Goal: Obtain resource: Download file/media

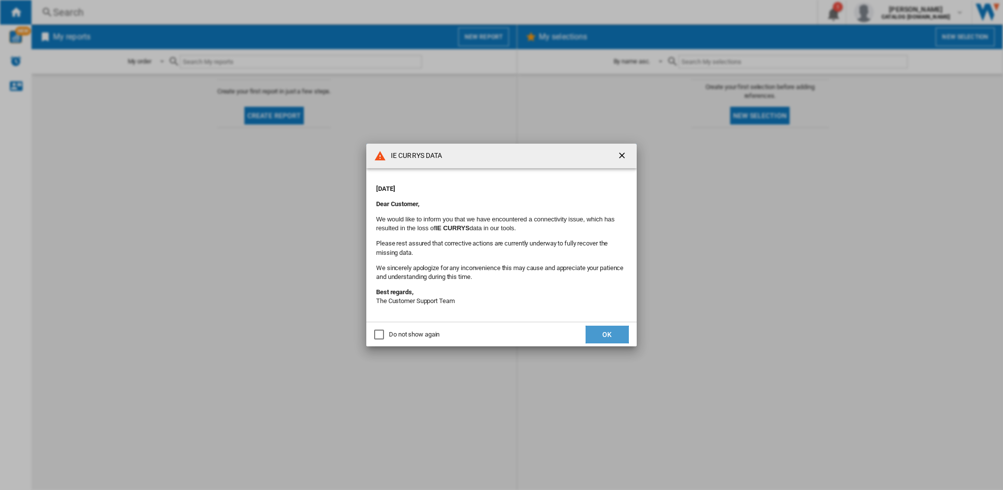
click at [617, 329] on button "OK" at bounding box center [606, 334] width 43 height 18
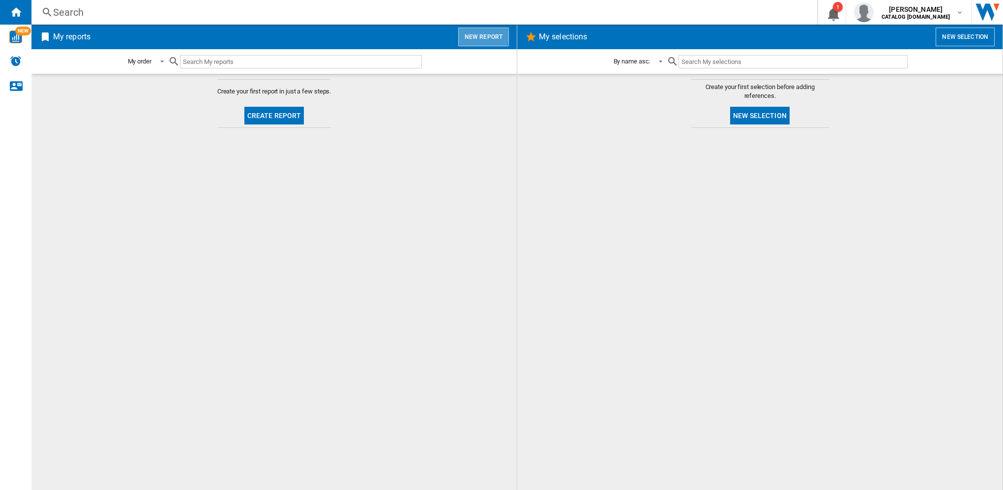
click at [472, 36] on button "New report" at bounding box center [483, 37] width 51 height 19
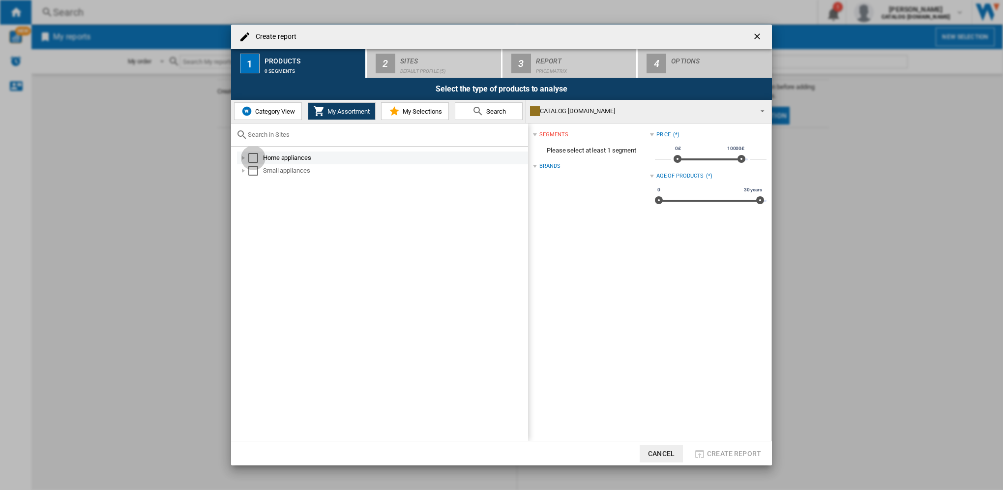
click at [253, 159] on div "Select" at bounding box center [253, 158] width 10 height 10
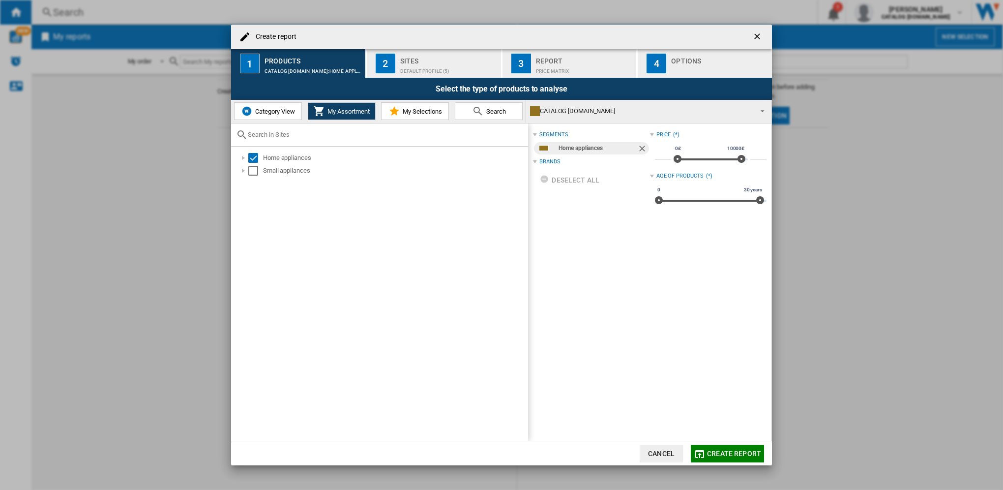
click at [272, 112] on span "Category View" at bounding box center [274, 111] width 42 height 7
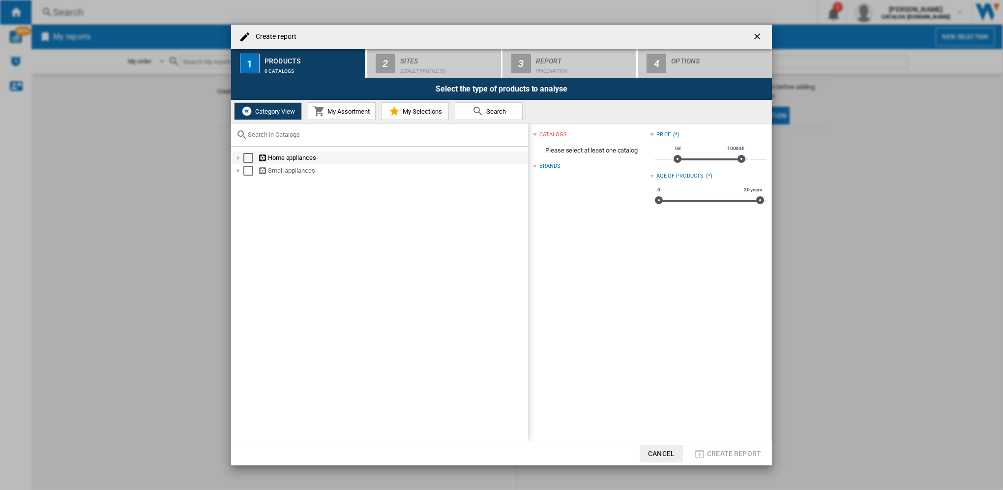
click at [249, 160] on div "Select" at bounding box center [248, 158] width 10 height 10
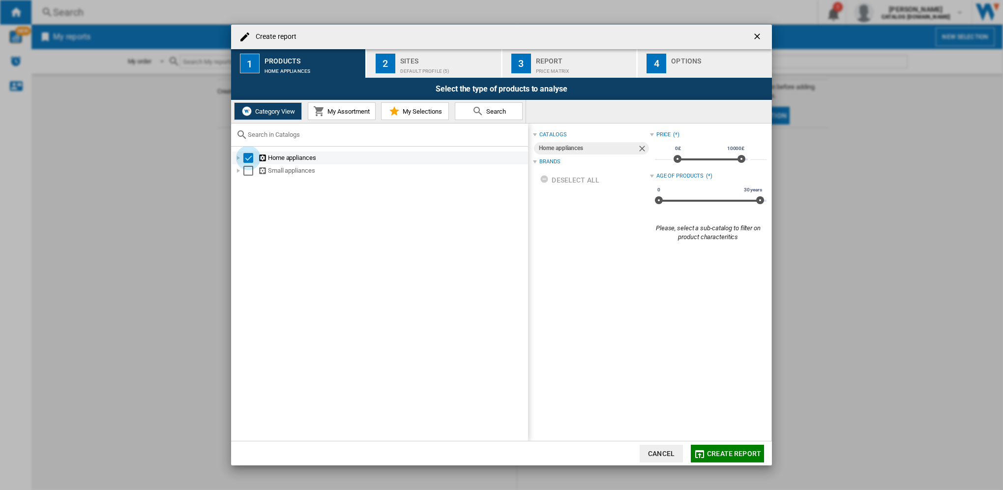
click at [249, 160] on div "Select" at bounding box center [248, 158] width 10 height 10
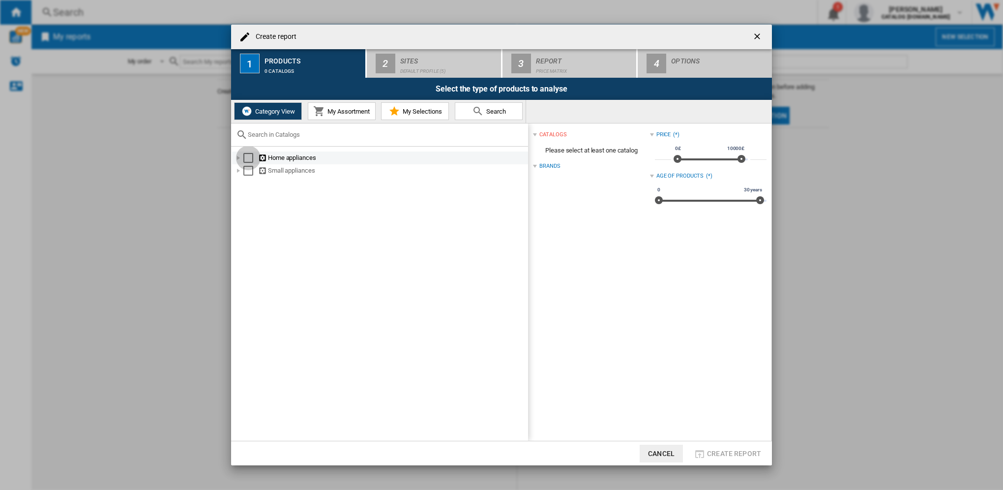
click at [249, 160] on div "Select" at bounding box center [248, 158] width 10 height 10
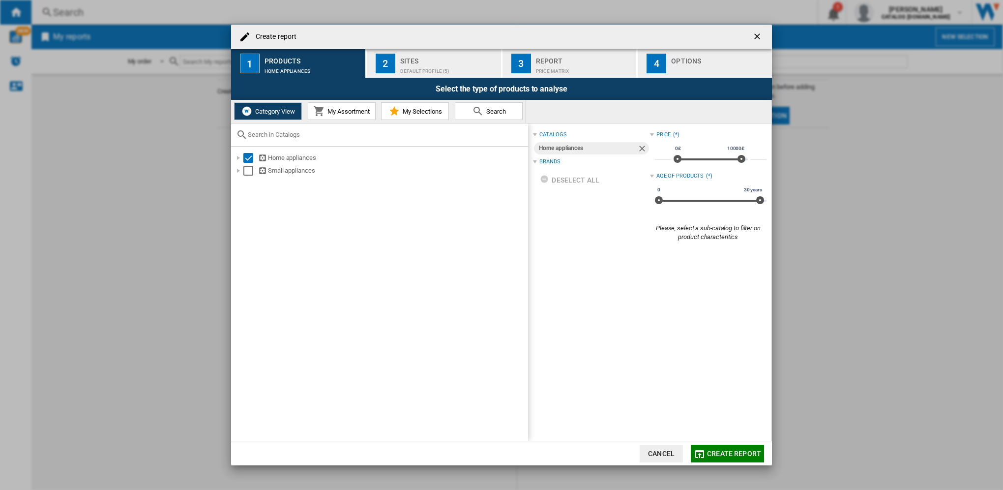
click at [314, 107] on md-icon at bounding box center [319, 111] width 12 height 12
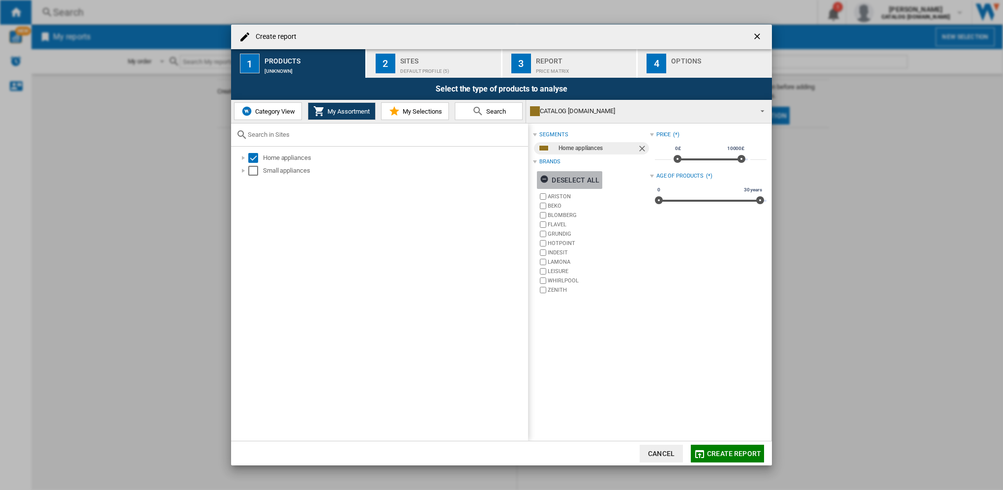
click at [568, 177] on div "Deselect all" at bounding box center [569, 180] width 59 height 18
click at [559, 243] on label "HOTPOINT" at bounding box center [599, 242] width 102 height 7
click at [559, 250] on label "INDESIT" at bounding box center [599, 252] width 102 height 7
click at [430, 63] on div "Sites" at bounding box center [448, 58] width 97 height 10
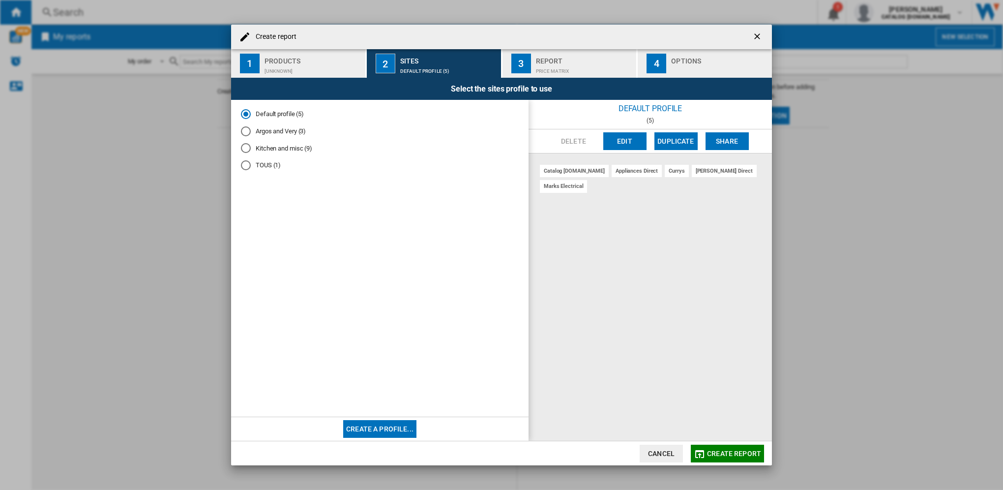
click at [243, 129] on div "Argos and Very (3)" at bounding box center [246, 131] width 10 height 10
click at [720, 453] on span "Create report" at bounding box center [734, 453] width 54 height 8
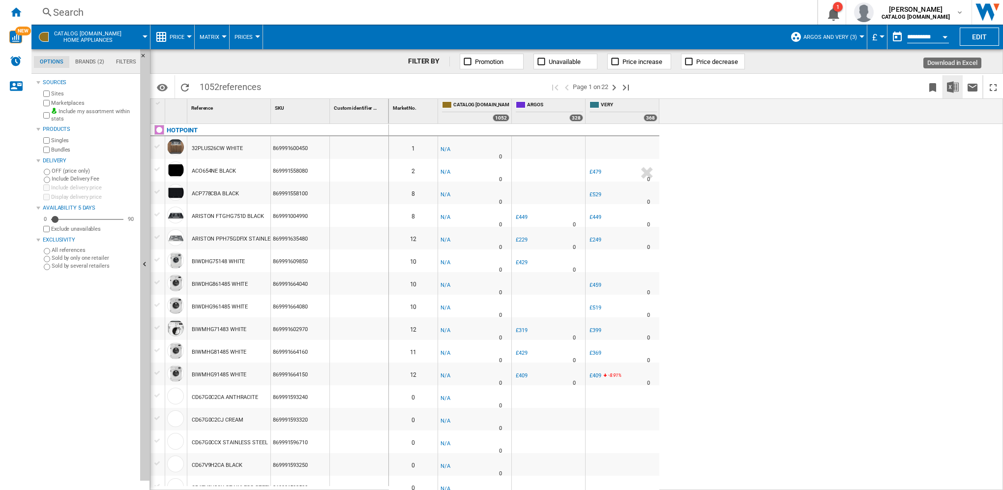
click at [954, 86] on img "Download in Excel" at bounding box center [953, 87] width 12 height 12
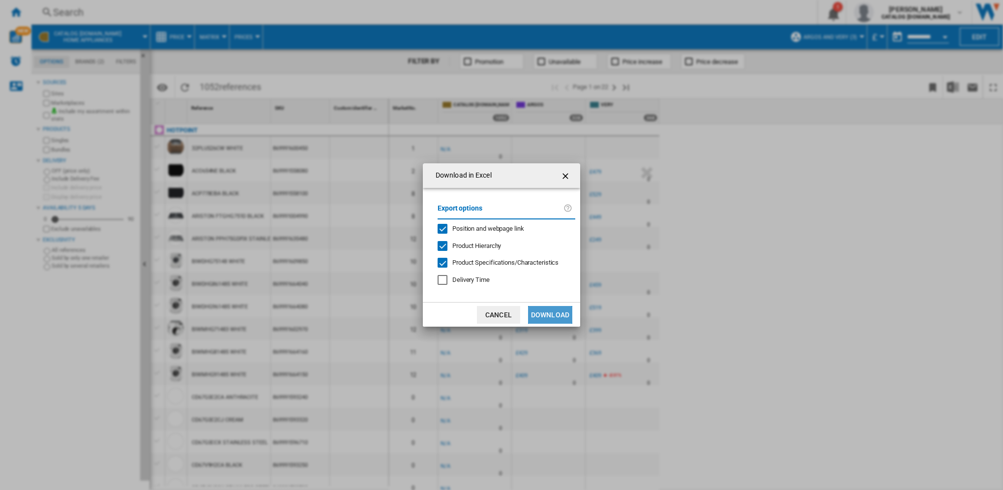
click at [554, 315] on button "Download" at bounding box center [550, 315] width 44 height 18
